Goal: Ask a question: Seek information or help from site administrators or community

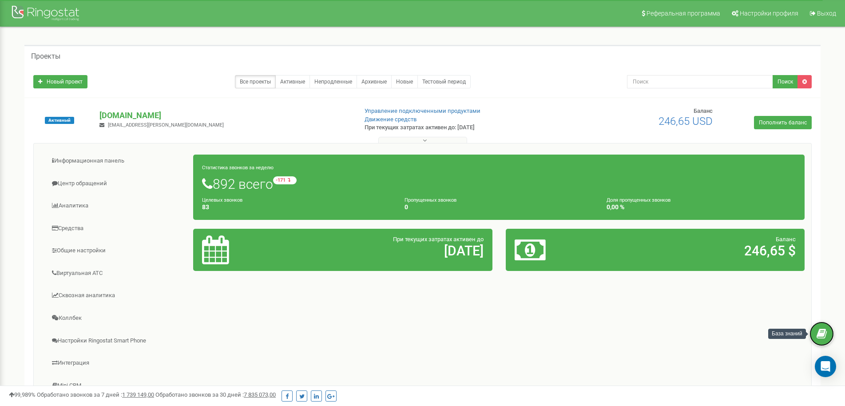
click at [823, 332] on icon at bounding box center [821, 333] width 10 height 13
click at [826, 358] on div "Открыть службу сообщений Intercom" at bounding box center [823, 364] width 29 height 29
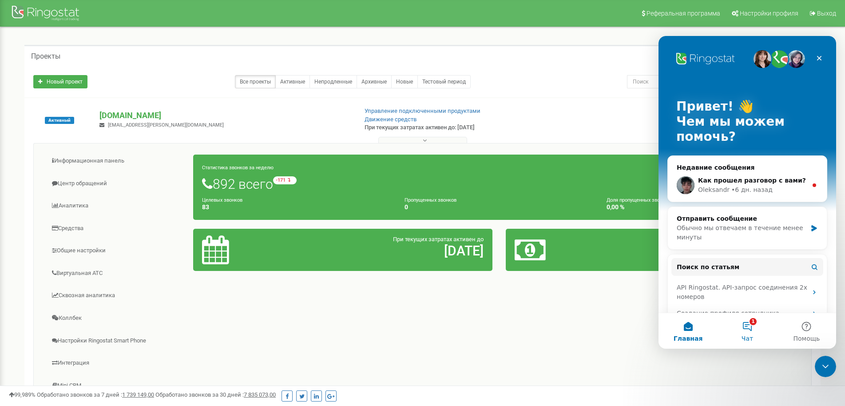
click at [750, 326] on button "1 Чат" at bounding box center [746, 331] width 59 height 36
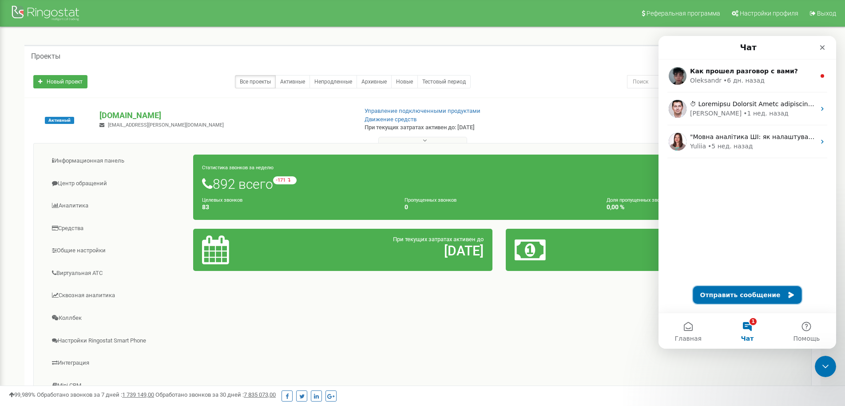
click at [746, 295] on button "Отправить сообщение" at bounding box center [747, 295] width 109 height 18
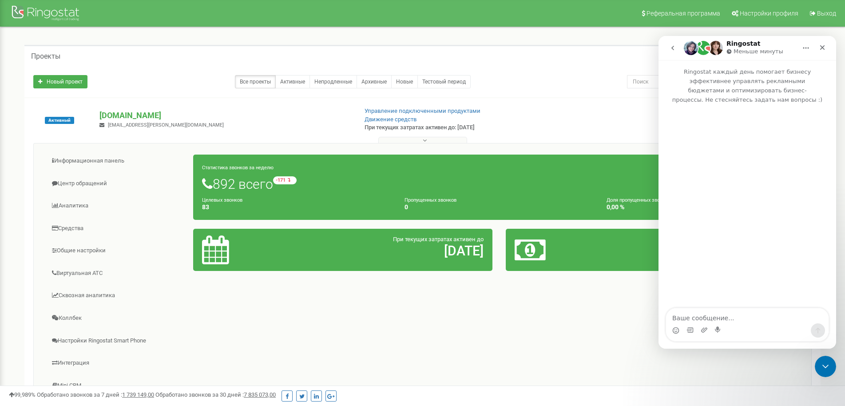
click at [715, 320] on textarea "Ваше сообщение..." at bounding box center [747, 315] width 162 height 15
drag, startPoint x: 760, startPoint y: 323, endPoint x: 713, endPoint y: 322, distance: 47.5
click at [713, 322] on textarea "Доброго дня. У нас пробл" at bounding box center [747, 315] width 162 height 15
click at [755, 320] on textarea "Доброго дня. У нас пробл" at bounding box center [747, 315] width 162 height 15
drag, startPoint x: 713, startPoint y: 319, endPoint x: 752, endPoint y: 319, distance: 39.1
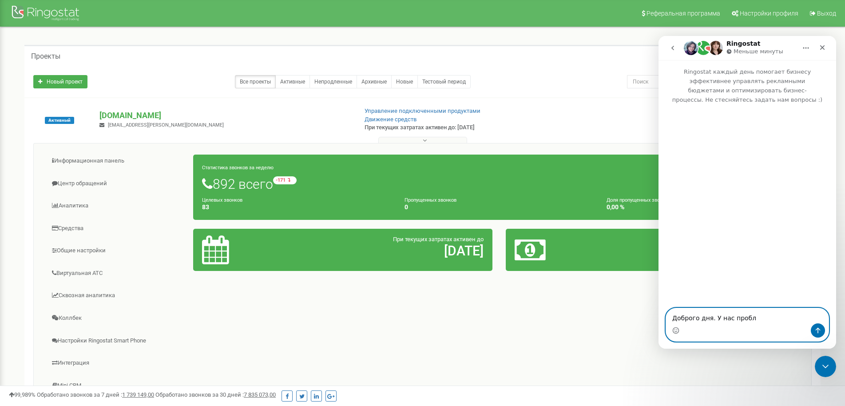
click at [752, 319] on textarea "Доброго дня. У нас пробл" at bounding box center [747, 315] width 162 height 15
paste textarea "нас ще така проблема що при дзвінку з сім-карти [PHONE_NUMBER] лунають коротку …"
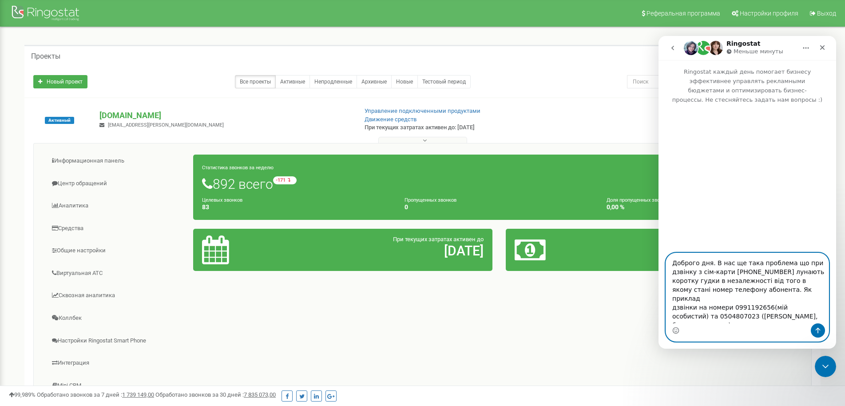
drag, startPoint x: 729, startPoint y: 274, endPoint x: 738, endPoint y: 274, distance: 8.4
click at [738, 274] on textarea "Доброго дня. В нас ще така проблема що при дзвінку з сім-карти [PHONE_NUMBER] л…" at bounding box center [747, 288] width 162 height 70
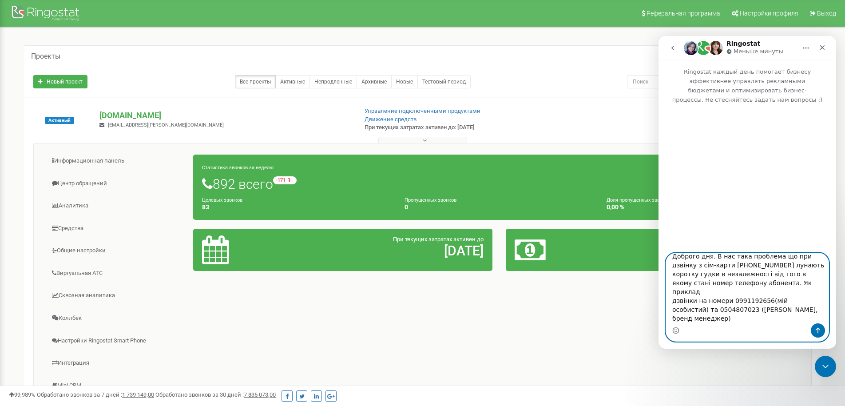
scroll to position [9, 0]
type textarea "Доброго дня. В нас така проблема що при дзвінку з сім-карти [PHONE_NUMBER] луна…"
click at [818, 327] on icon "Отправить сообщение…" at bounding box center [817, 330] width 7 height 7
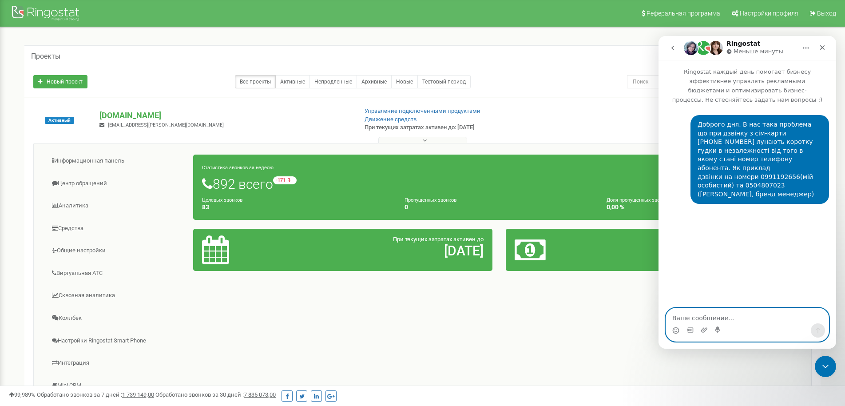
scroll to position [0, 0]
click at [708, 320] on textarea "Ваше сообщение..." at bounding box center [747, 315] width 162 height 15
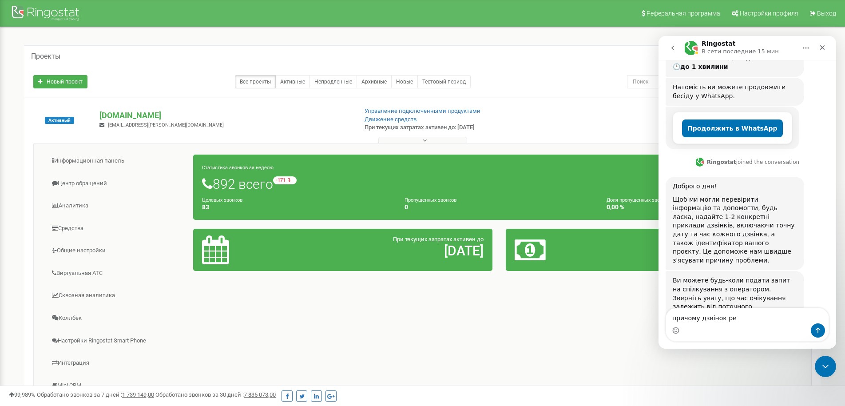
scroll to position [202, 0]
type textarea "причому дзвінок реєструється"
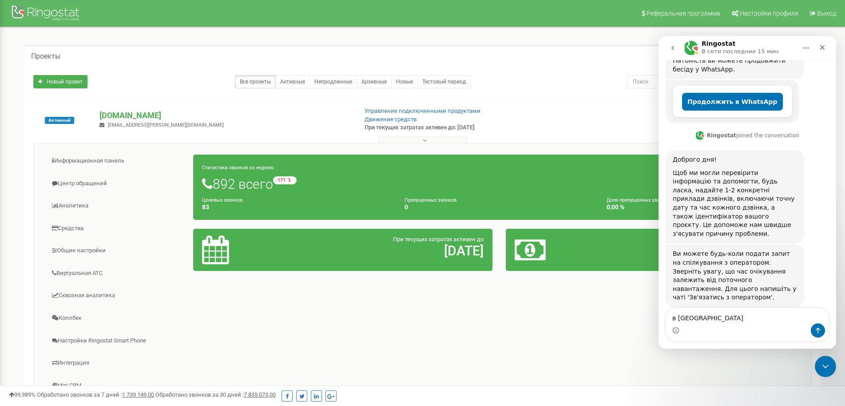
type textarea "в рінгостат"
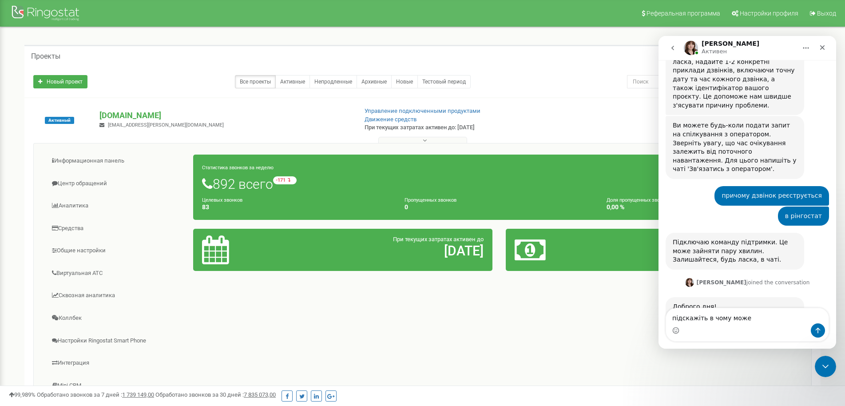
scroll to position [357, 0]
type textarea "підскажіть в чому може бути проблема"
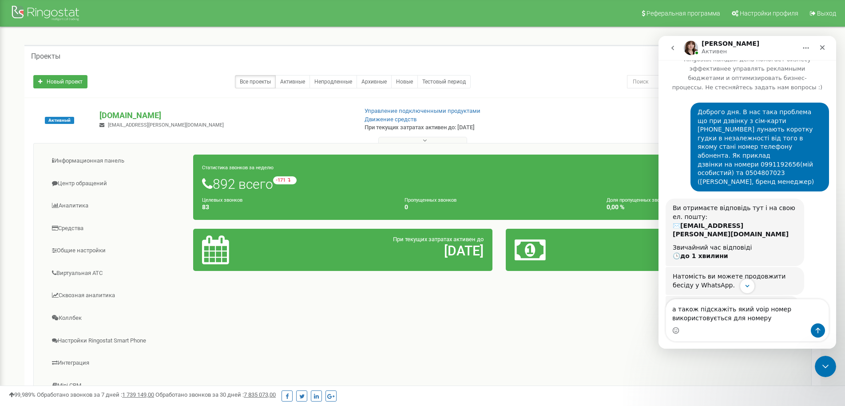
scroll to position [0, 0]
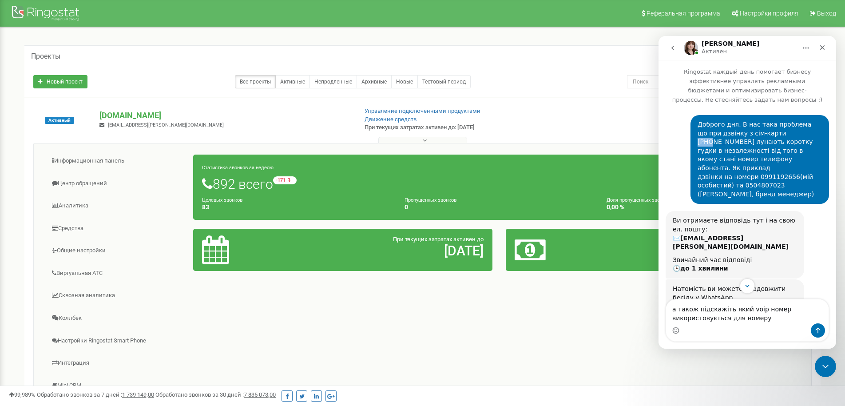
drag, startPoint x: 750, startPoint y: 123, endPoint x: 761, endPoint y: 124, distance: 10.2
click at [761, 124] on div "Доброго дня. В нас така проблема що при дзвінку з сім-карти [PHONE_NUMBER] луна…" at bounding box center [759, 159] width 124 height 78
click at [774, 122] on div "Доброго дня. В нас така проблема що при дзвінку з сім-карти [PHONE_NUMBER] луна…" at bounding box center [759, 159] width 124 height 78
drag, startPoint x: 750, startPoint y: 124, endPoint x: 789, endPoint y: 123, distance: 39.5
click at [789, 123] on div "Доброго дня. В нас така проблема що при дзвінку з сім-карти [PHONE_NUMBER] луна…" at bounding box center [759, 159] width 124 height 78
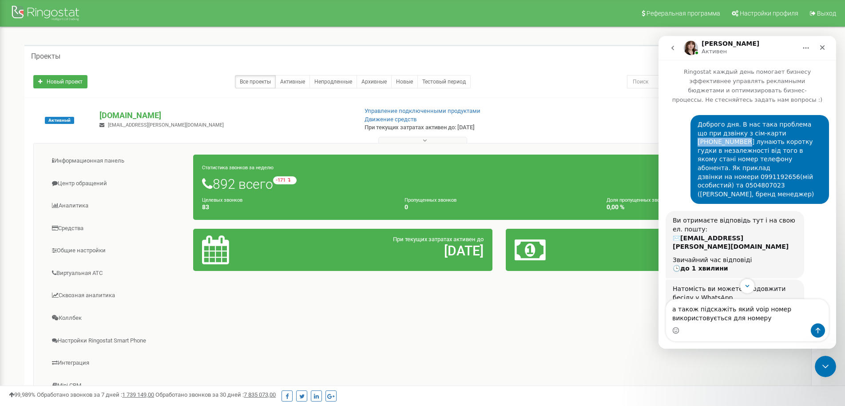
copy div "[PHONE_NUMBER]"
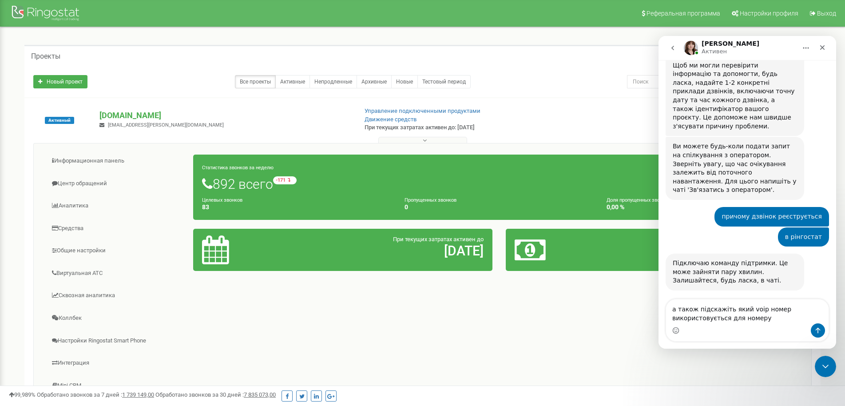
scroll to position [419, 0]
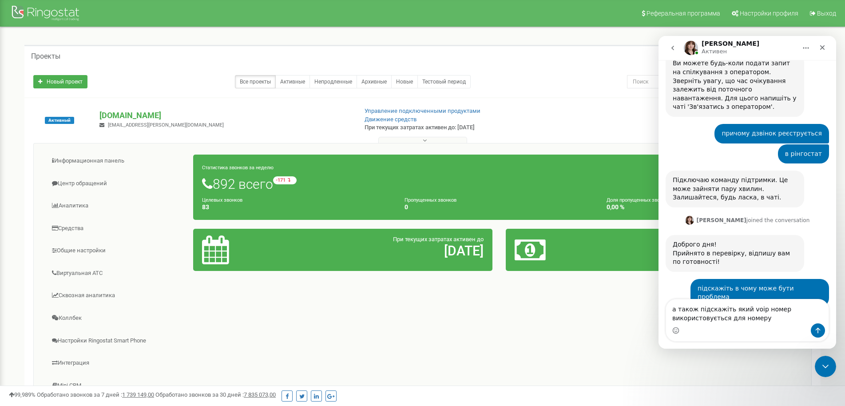
click at [771, 328] on div "Мессенджер Intercom" at bounding box center [747, 330] width 162 height 14
click at [774, 318] on textarea "а також підскажіть який voip номер використовується для номеру" at bounding box center [747, 311] width 162 height 24
paste textarea "[PHONE_NUMBER]"
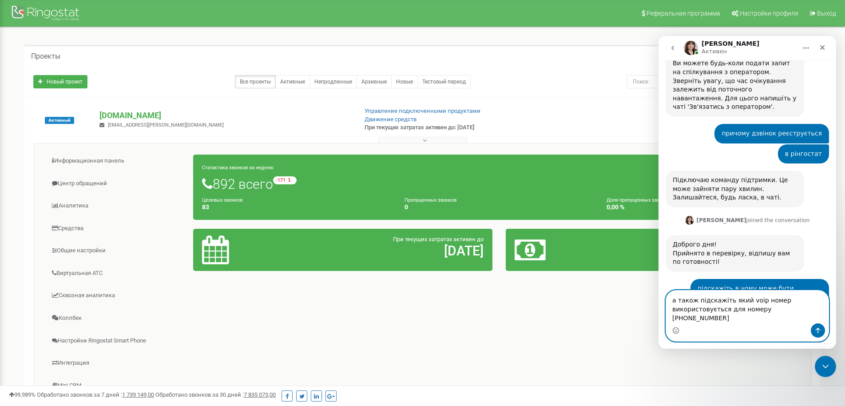
type textarea "а також підскажіть який voip номер використовується для номеру [PHONE_NUMBER]"
click at [814, 328] on icon "Отправить сообщение…" at bounding box center [817, 330] width 7 height 7
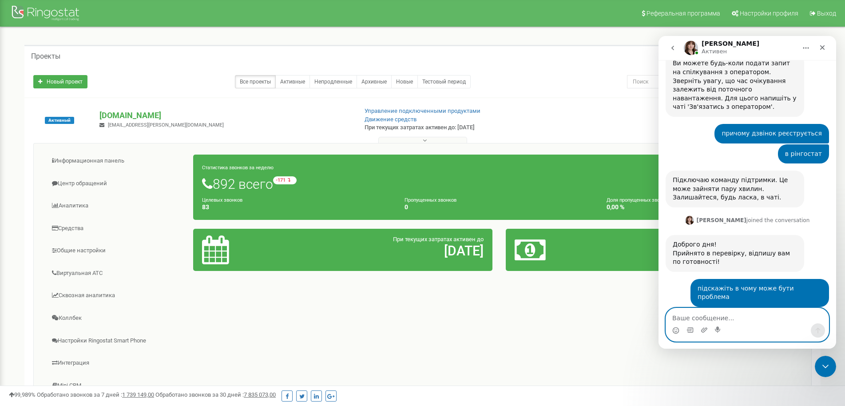
scroll to position [454, 0]
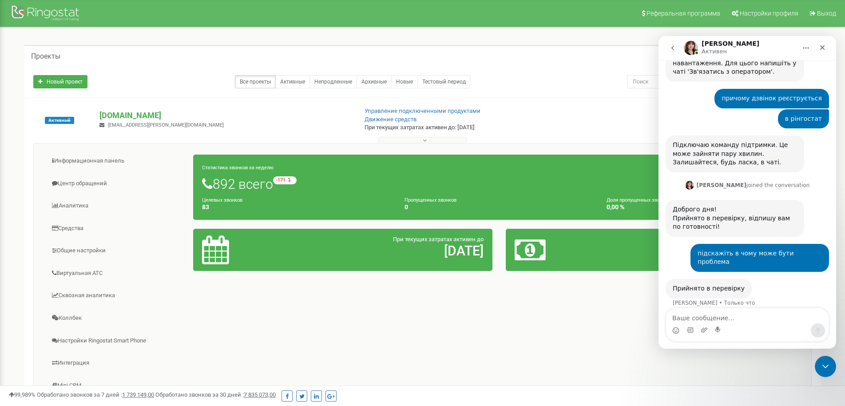
drag, startPoint x: 517, startPoint y: 130, endPoint x: 357, endPoint y: 126, distance: 160.7
click at [357, 126] on div "Активный [DOMAIN_NAME] [EMAIL_ADDRESS][PERSON_NAME][DOMAIN_NAME] Управление под…" at bounding box center [422, 125] width 791 height 36
click at [370, 131] on p "При текущих затратах активен до: [DATE]" at bounding box center [456, 127] width 185 height 8
drag, startPoint x: 366, startPoint y: 126, endPoint x: 514, endPoint y: 126, distance: 148.2
click at [514, 126] on p "При текущих затратах активен до: [DATE]" at bounding box center [456, 127] width 185 height 8
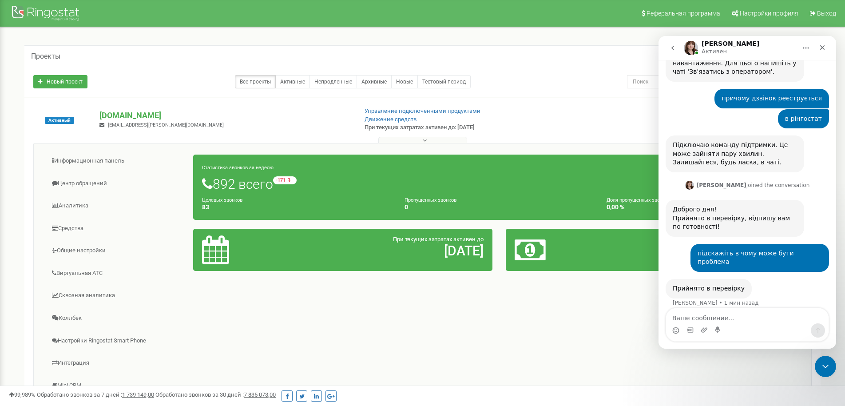
scroll to position [488, 0]
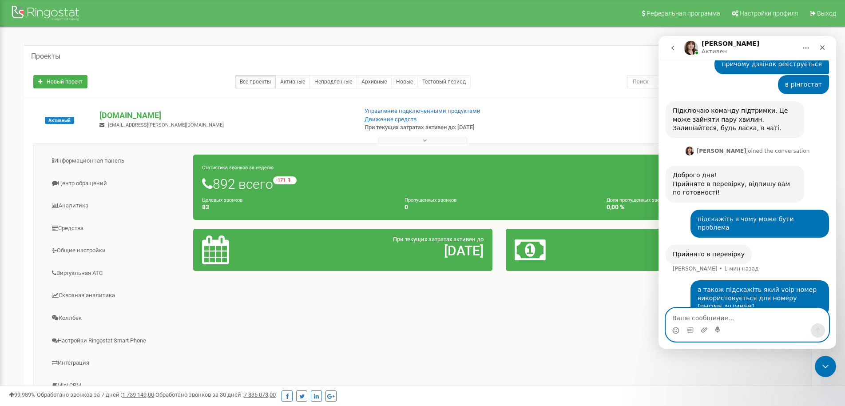
click at [726, 320] on textarea "Ваше сообщение..." at bounding box center [747, 315] width 162 height 15
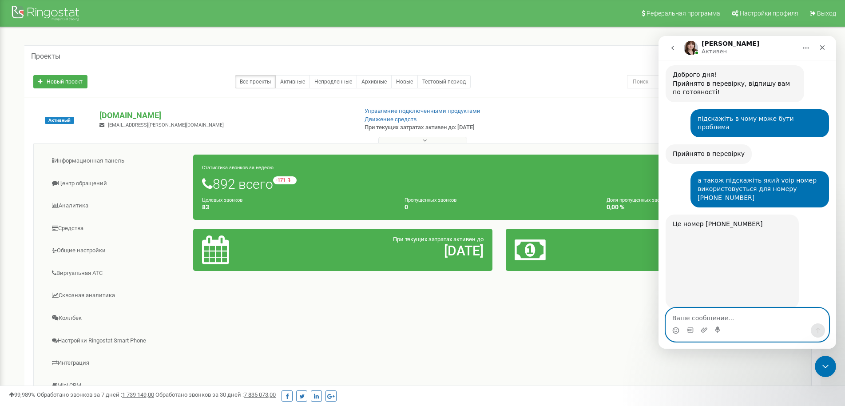
scroll to position [588, 0]
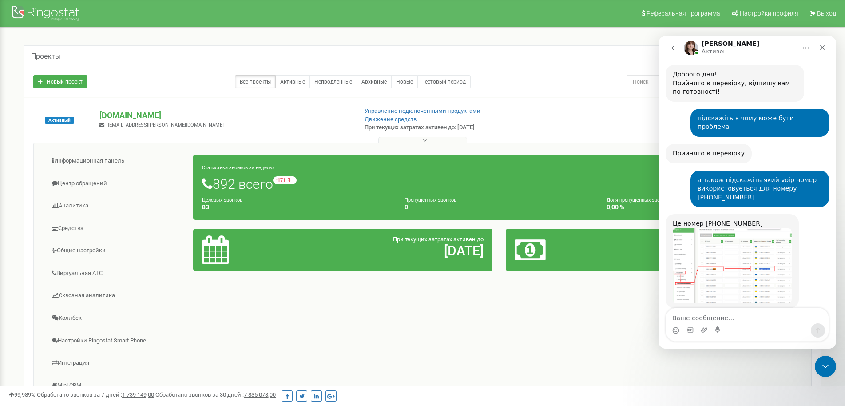
click at [757, 228] on img "Olga говорит…" at bounding box center [731, 265] width 119 height 75
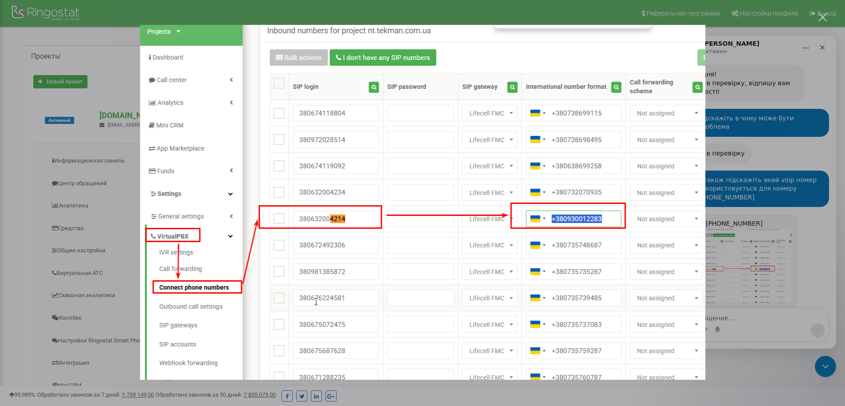
scroll to position [554, 0]
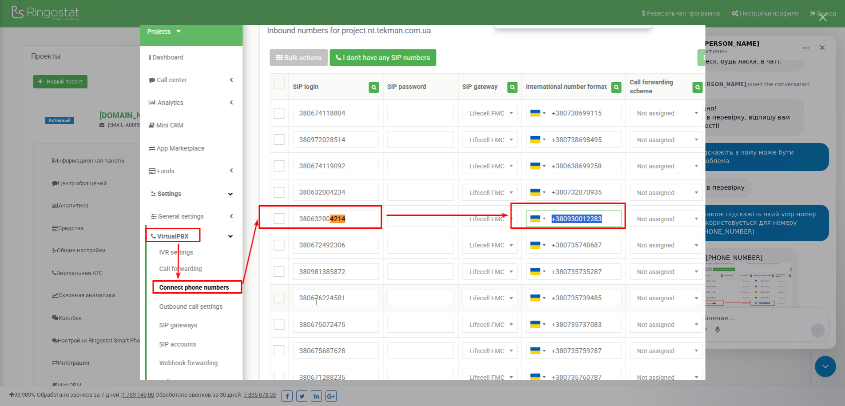
click at [821, 18] on div "Закрыть" at bounding box center [822, 17] width 8 height 8
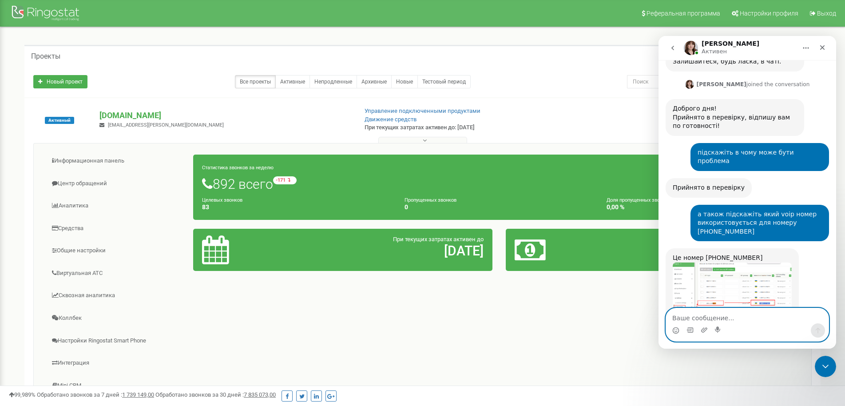
click at [726, 318] on textarea "Ваше сообщение..." at bounding box center [747, 315] width 162 height 15
type textarea "дякую, чекаю відповідь від тех підтримки"
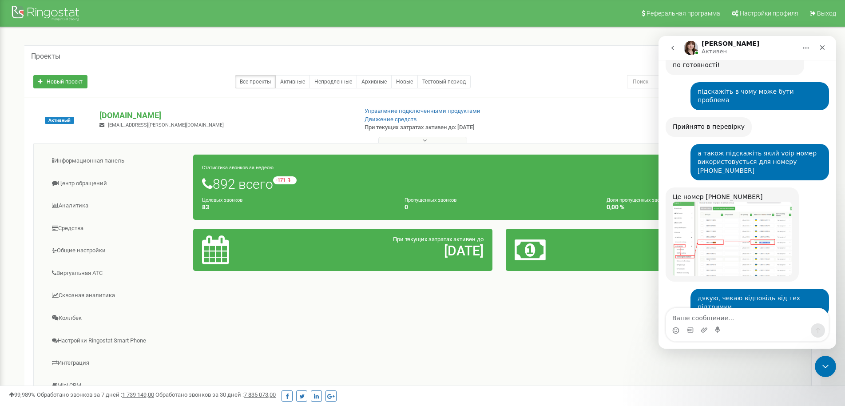
scroll to position [695, 0]
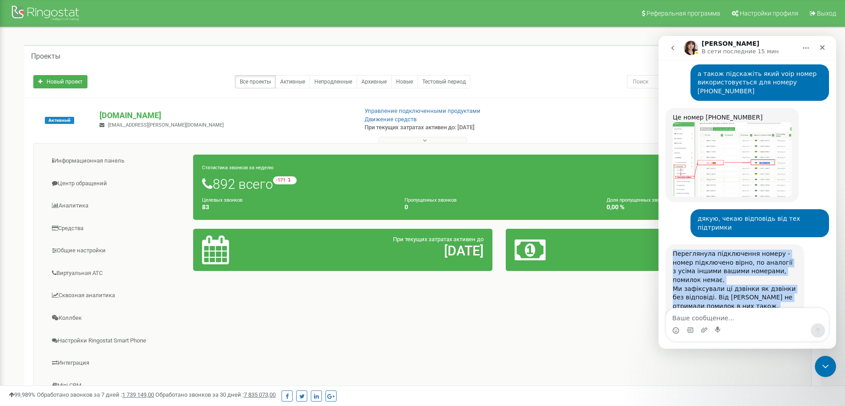
drag, startPoint x: 674, startPoint y: 193, endPoint x: 792, endPoint y: 292, distance: 153.1
click at [792, 292] on div "Переглянула підключення номеру - номер підключено вірно, по аналогії з усіма ін…" at bounding box center [746, 311] width 163 height 134
drag, startPoint x: 730, startPoint y: 259, endPoint x: 699, endPoint y: 237, distance: 38.4
click at [730, 310] on div "Необідно звертатись саме в [GEOGRAPHIC_DATA], щоб вони зі свого боку перевірили…" at bounding box center [734, 331] width 124 height 43
drag, startPoint x: 675, startPoint y: 192, endPoint x: 766, endPoint y: 278, distance: 125.6
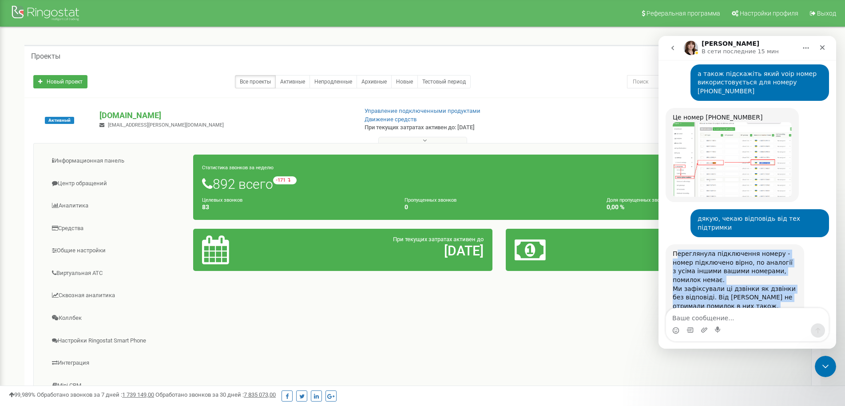
click at [766, 278] on div "Переглянула підключення номеру - номер підключено вірно, по аналогії з усіма ін…" at bounding box center [734, 301] width 124 height 104
click at [732, 284] on div "Ми зафіксували ці дзвінки як дзвінки без відповіді. Від [PERSON_NAME] не отрима…" at bounding box center [734, 297] width 124 height 26
drag, startPoint x: 674, startPoint y: 192, endPoint x: 785, endPoint y: 277, distance: 140.2
click at [785, 277] on div "Переглянула підключення номеру - номер підключено вірно, по аналогії з усіма ін…" at bounding box center [734, 301] width 124 height 104
copy div "Переглянула підключення номеру - номер підключено вірно, по аналогії з усіма ін…"
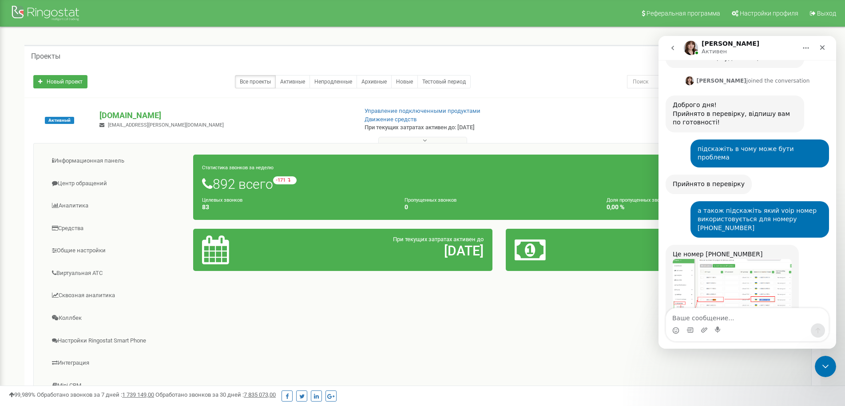
scroll to position [814, 0]
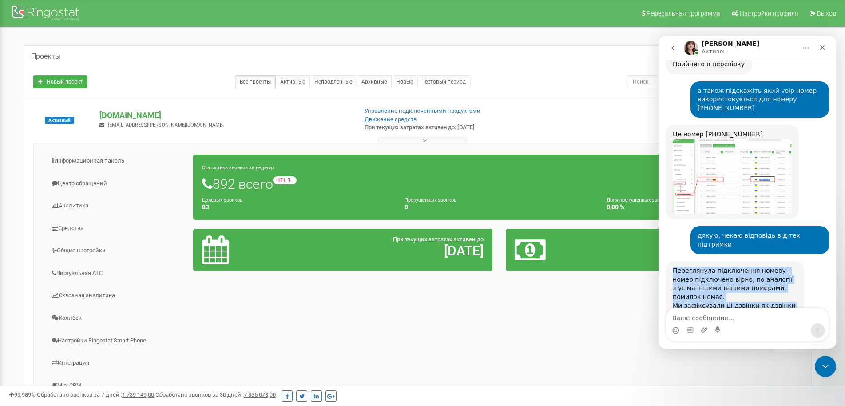
click at [751, 327] on div "Необідно звертатись саме в [GEOGRAPHIC_DATA], щоб вони зі свого боку перевірили…" at bounding box center [734, 348] width 124 height 43
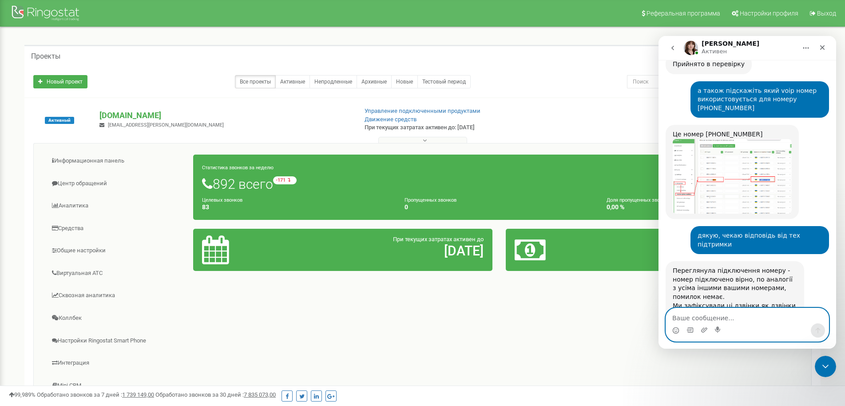
click at [712, 318] on textarea "Ваше сообщение..." at bounding box center [747, 315] width 162 height 15
paste textarea "прохання уточнити з якої [PERSON_NAME] адреси йдуть запити від [GEOGRAPHIC_DATA]"
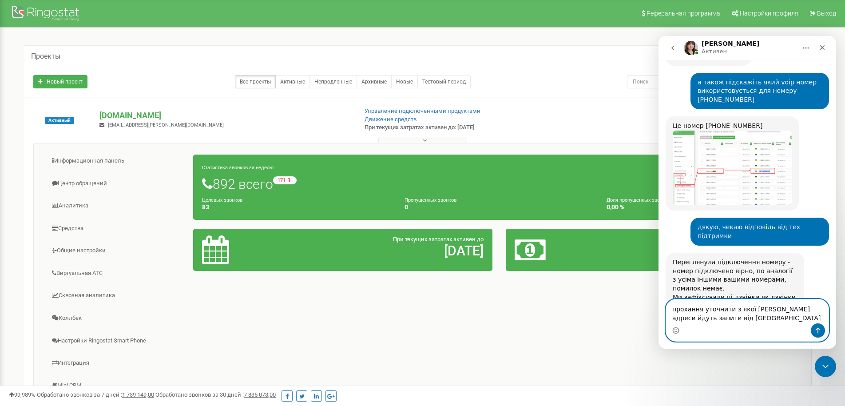
scroll to position [823, 0]
type textarea "прохання уточнити з якої [PERSON_NAME] адреси йдуть запити від [GEOGRAPHIC_DATA]"
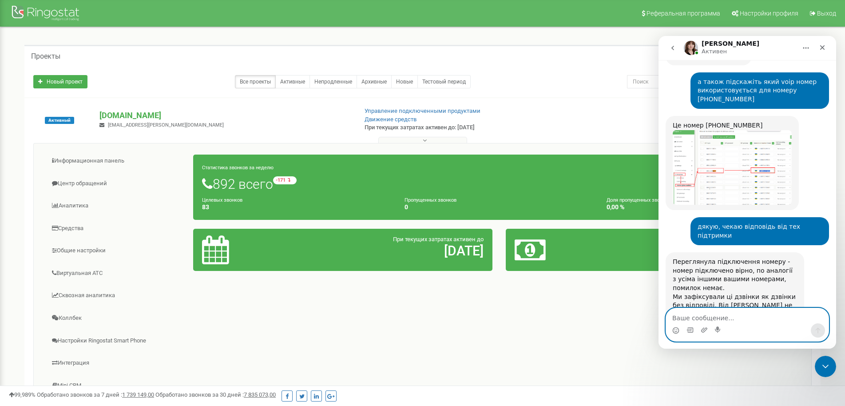
scroll to position [849, 0]
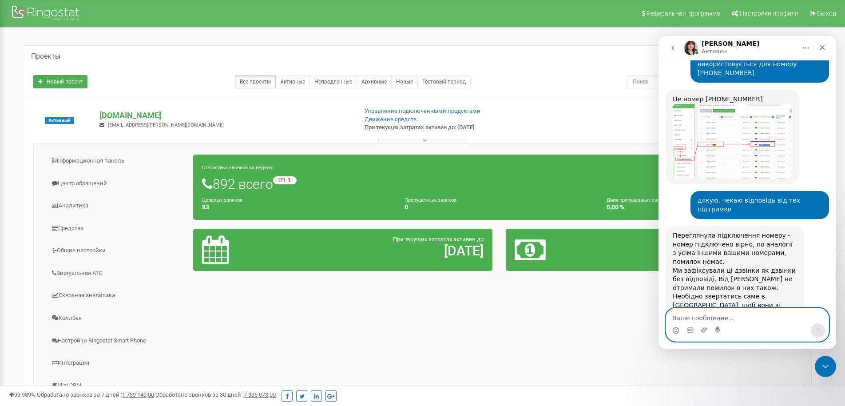
click at [736, 316] on textarea "Ваше сообщение..." at bounding box center [747, 315] width 162 height 15
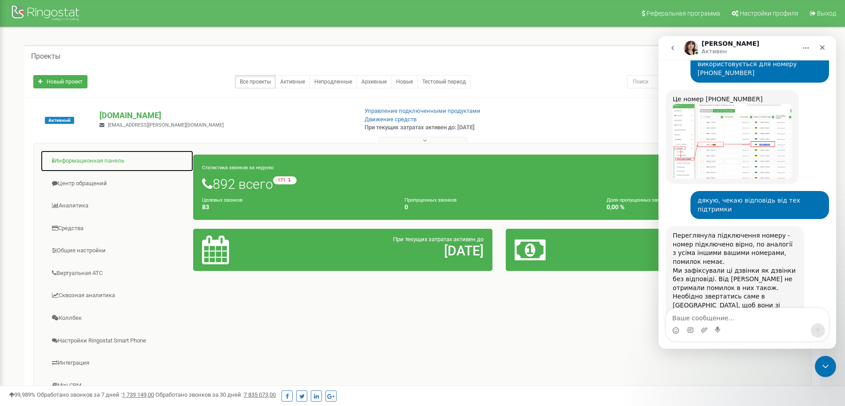
click at [90, 161] on link "Информационная панель" at bounding box center [116, 161] width 153 height 22
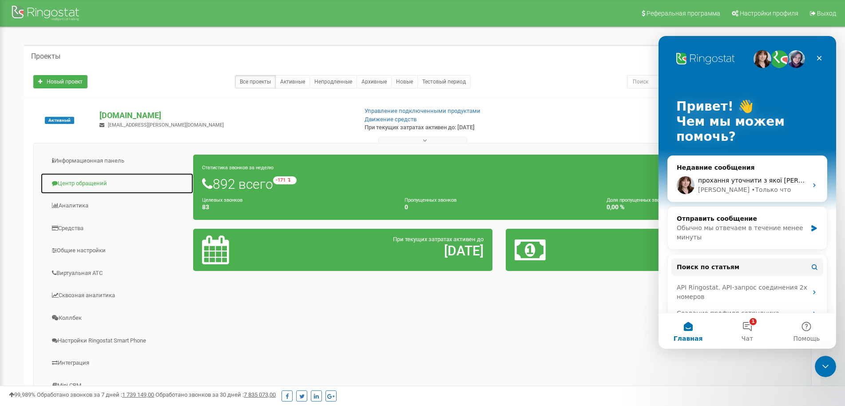
click at [94, 189] on link "Центр обращений" at bounding box center [116, 184] width 153 height 22
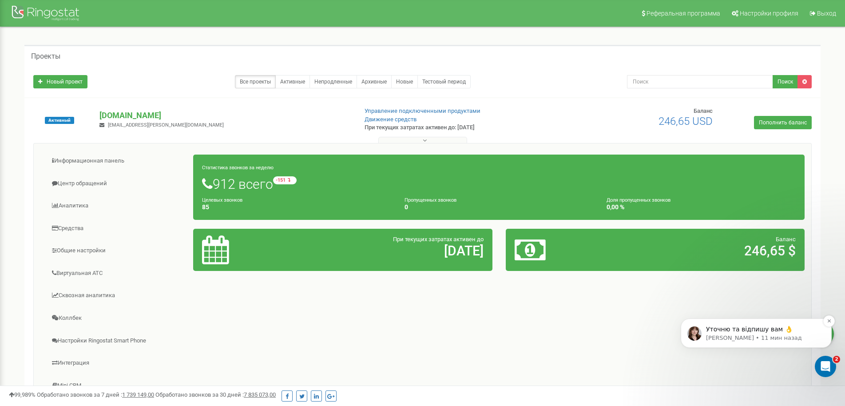
click at [754, 333] on div "Уточню та відпишу вам 👌" at bounding box center [762, 330] width 117 height 12
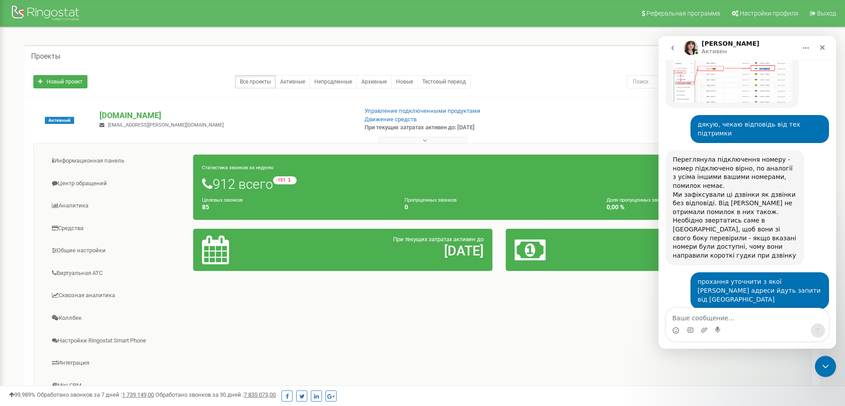
scroll to position [924, 0]
click at [707, 319] on textarea "Ваше сообщение..." at bounding box center [747, 315] width 162 height 15
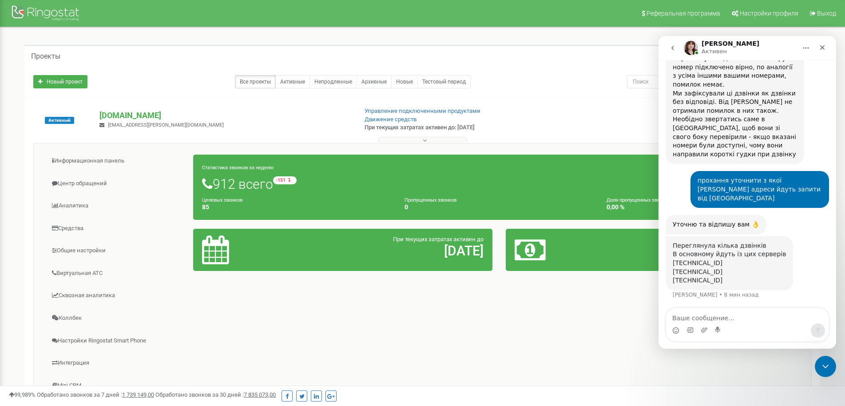
scroll to position [811, 0]
